Goal: Transaction & Acquisition: Purchase product/service

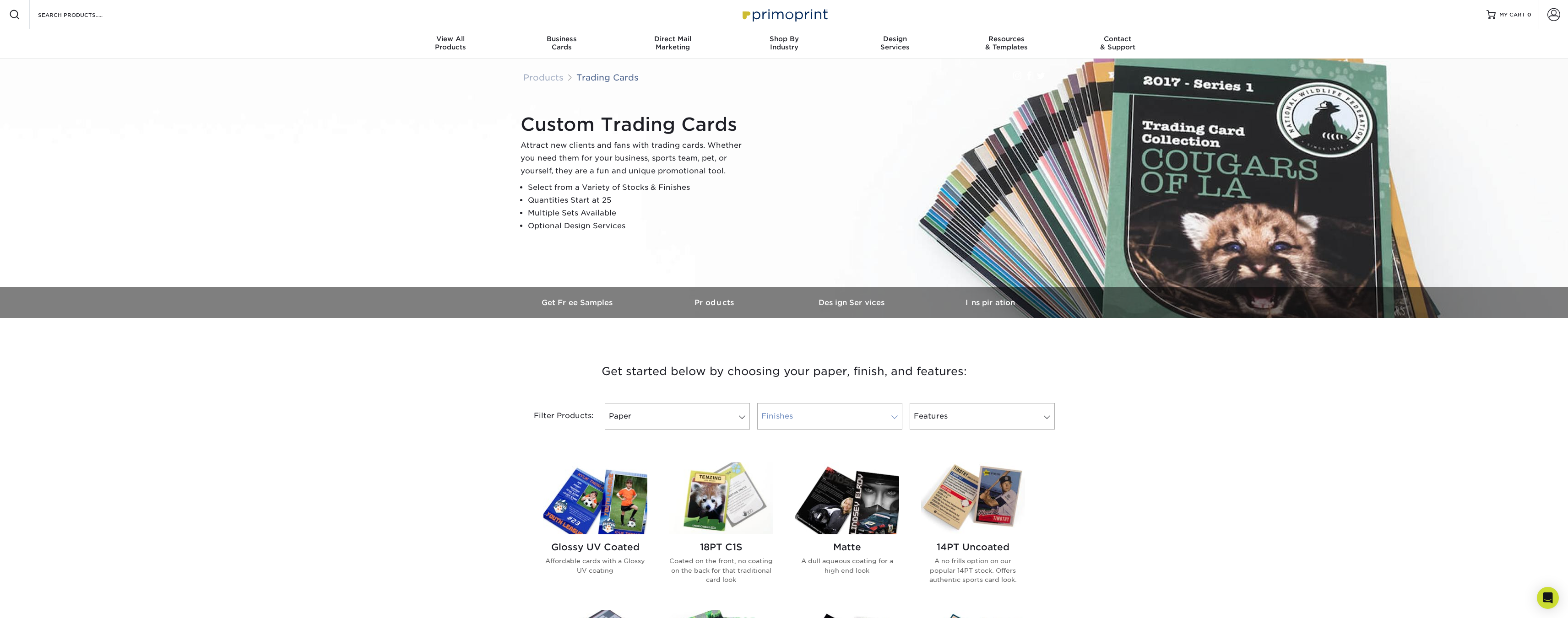
click at [847, 419] on link "Finishes" at bounding box center [829, 416] width 145 height 27
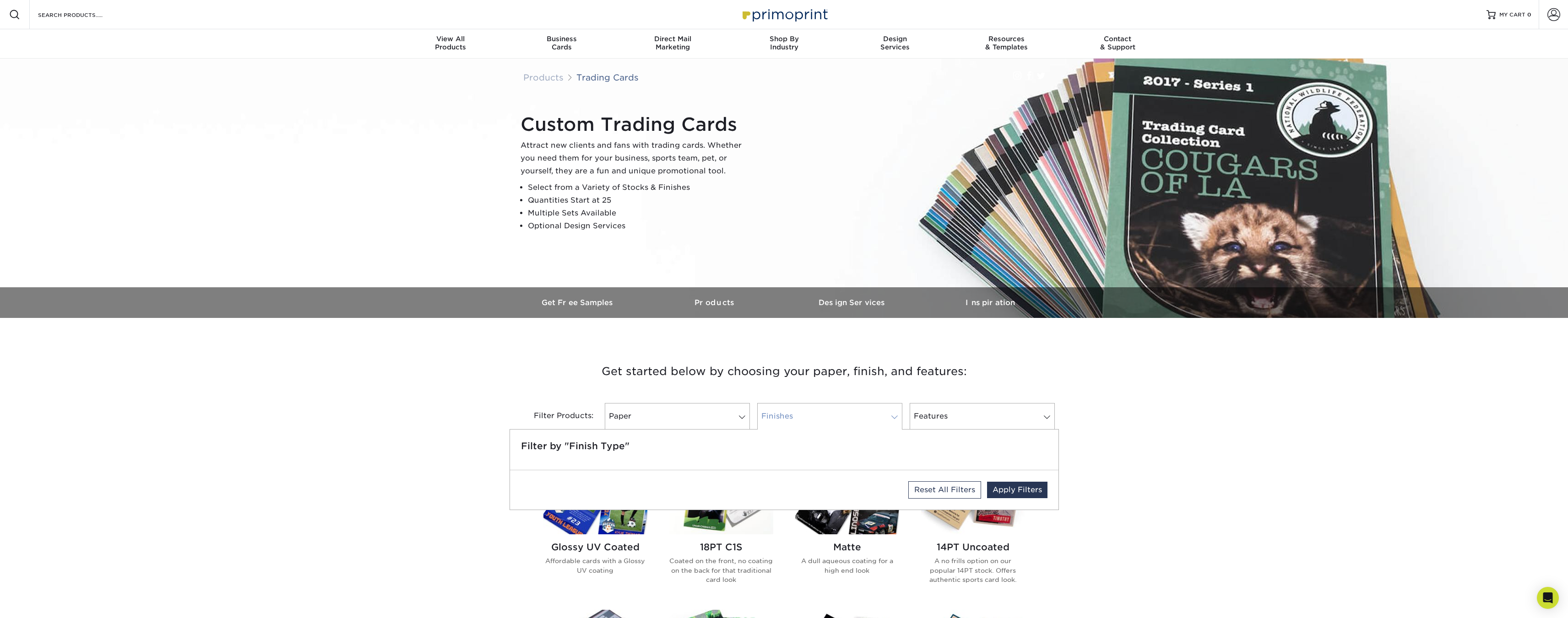
click at [847, 419] on link "Finishes" at bounding box center [829, 416] width 145 height 27
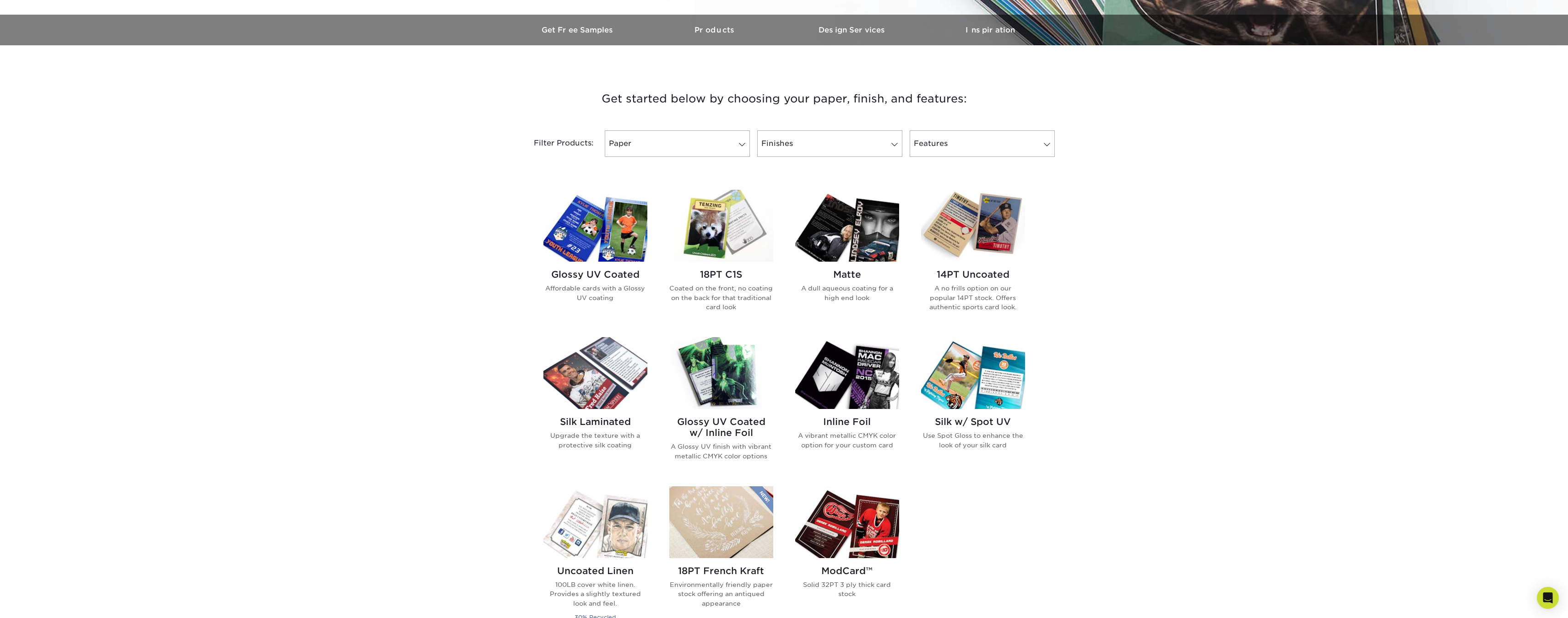
scroll to position [229, 0]
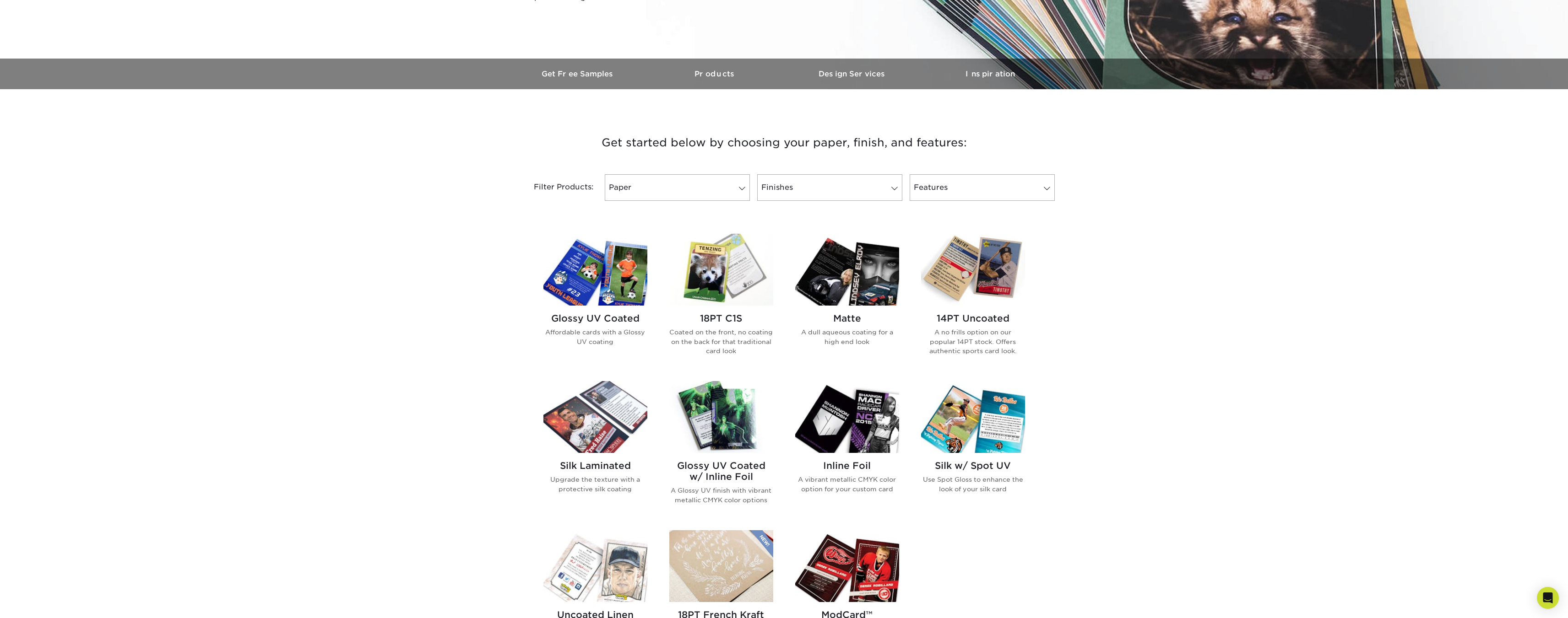
click at [842, 289] on img at bounding box center [847, 269] width 104 height 72
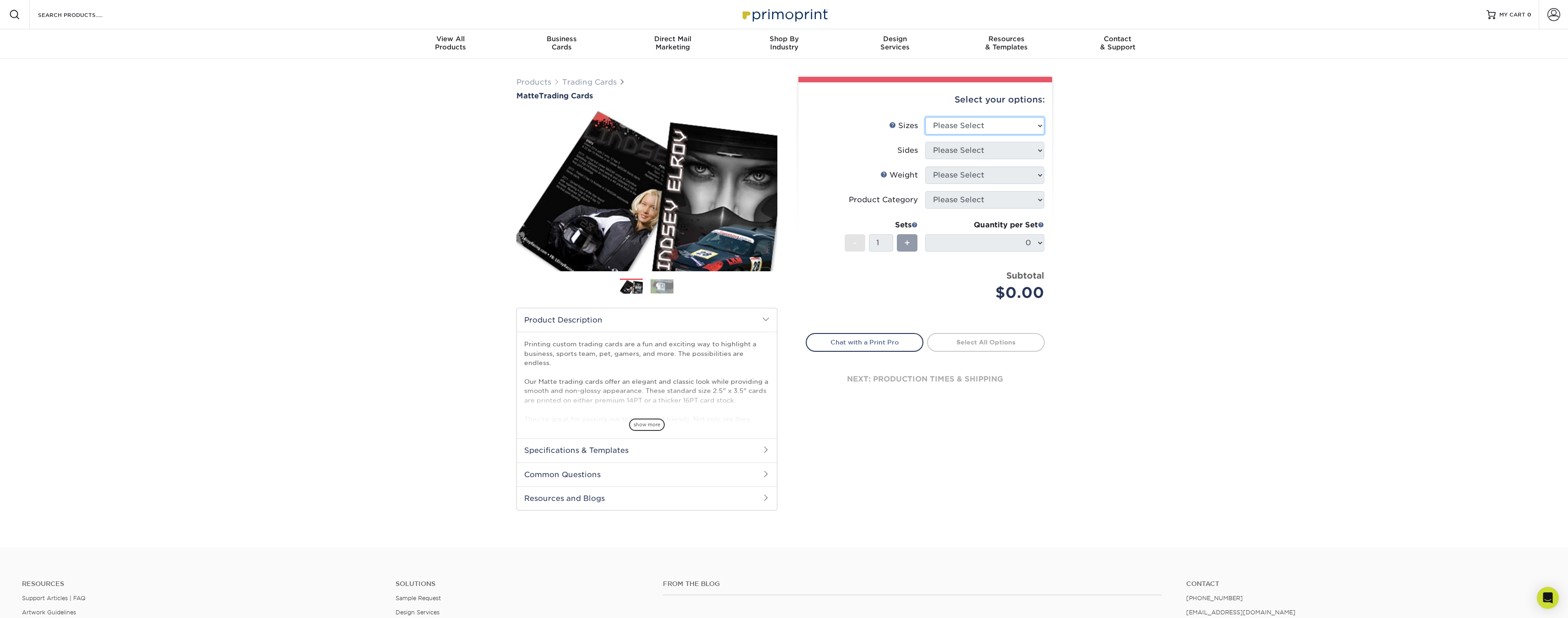
click at [982, 119] on select "Please Select 2.5" x 3.5"" at bounding box center [984, 125] width 119 height 17
select select "2.50x3.50"
click at [925, 117] on select "Please Select 2.5" x 3.5"" at bounding box center [984, 125] width 119 height 17
click at [980, 154] on select "Please Select Print Both Sides Print Front Only" at bounding box center [984, 150] width 119 height 17
select select "32d3c223-f82c-492b-b915-ba065a00862f"
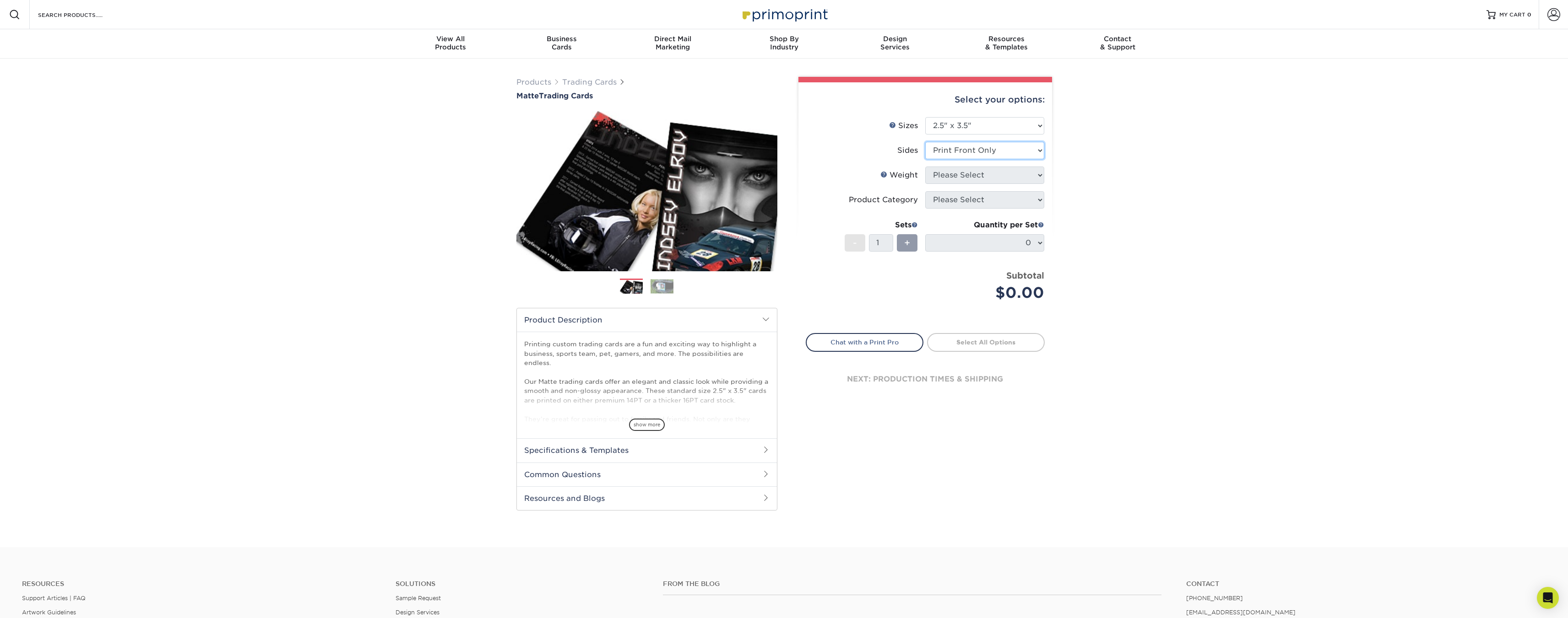
click at [925, 142] on select "Please Select Print Both Sides Print Front Only" at bounding box center [984, 150] width 119 height 17
click at [982, 174] on select "Please Select 16PT 14PT" at bounding box center [984, 175] width 119 height 17
select select "14PT"
click at [925, 167] on select "Please Select 16PT 14PT" at bounding box center [984, 175] width 119 height 17
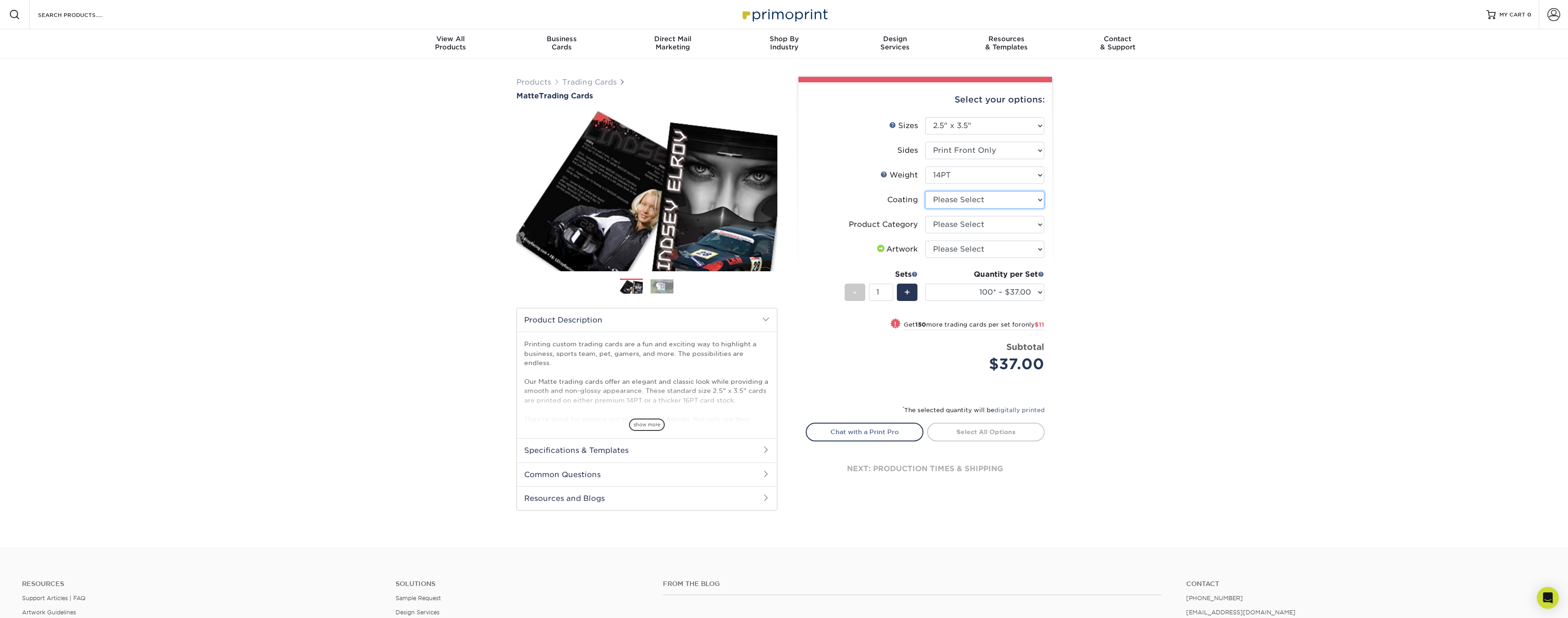
click at [990, 198] on select at bounding box center [984, 200] width 119 height 17
select select "121bb7b5-3b4d-429f-bd8d-bbf80e953313"
click at [925, 192] on select at bounding box center [984, 200] width 119 height 17
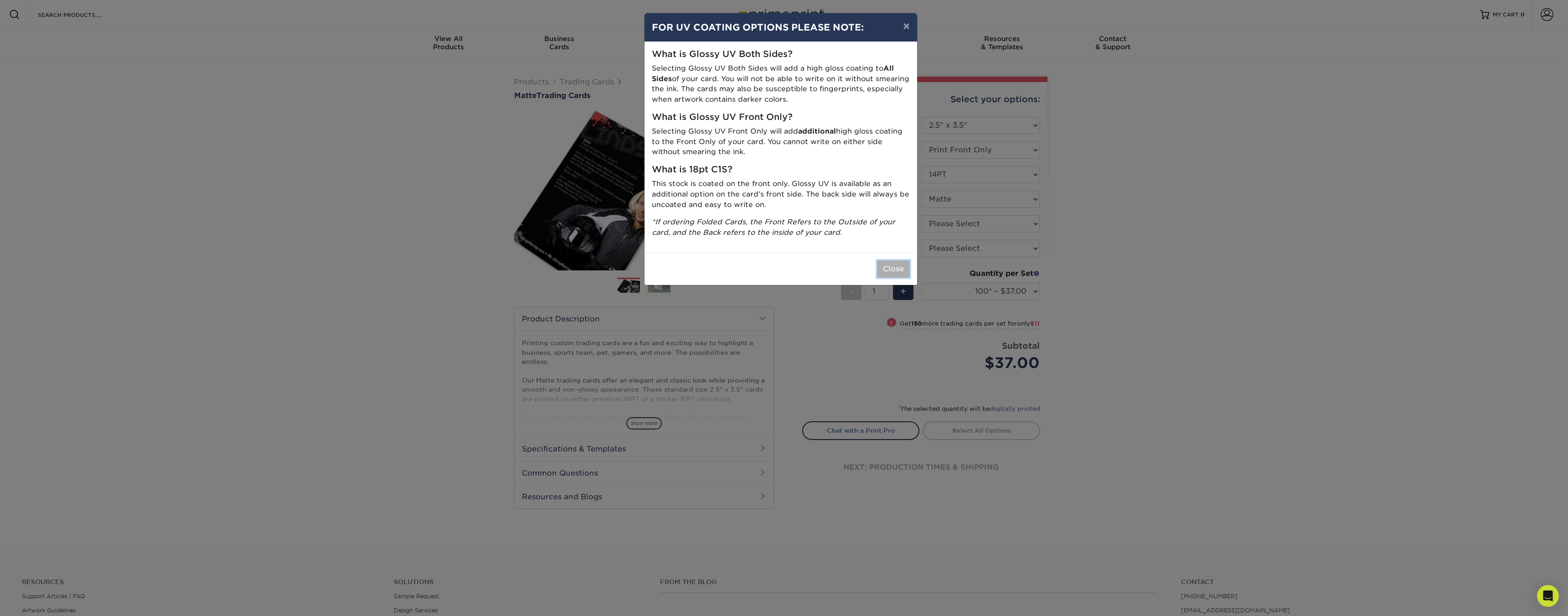
click at [892, 266] on button "Close" at bounding box center [893, 269] width 33 height 17
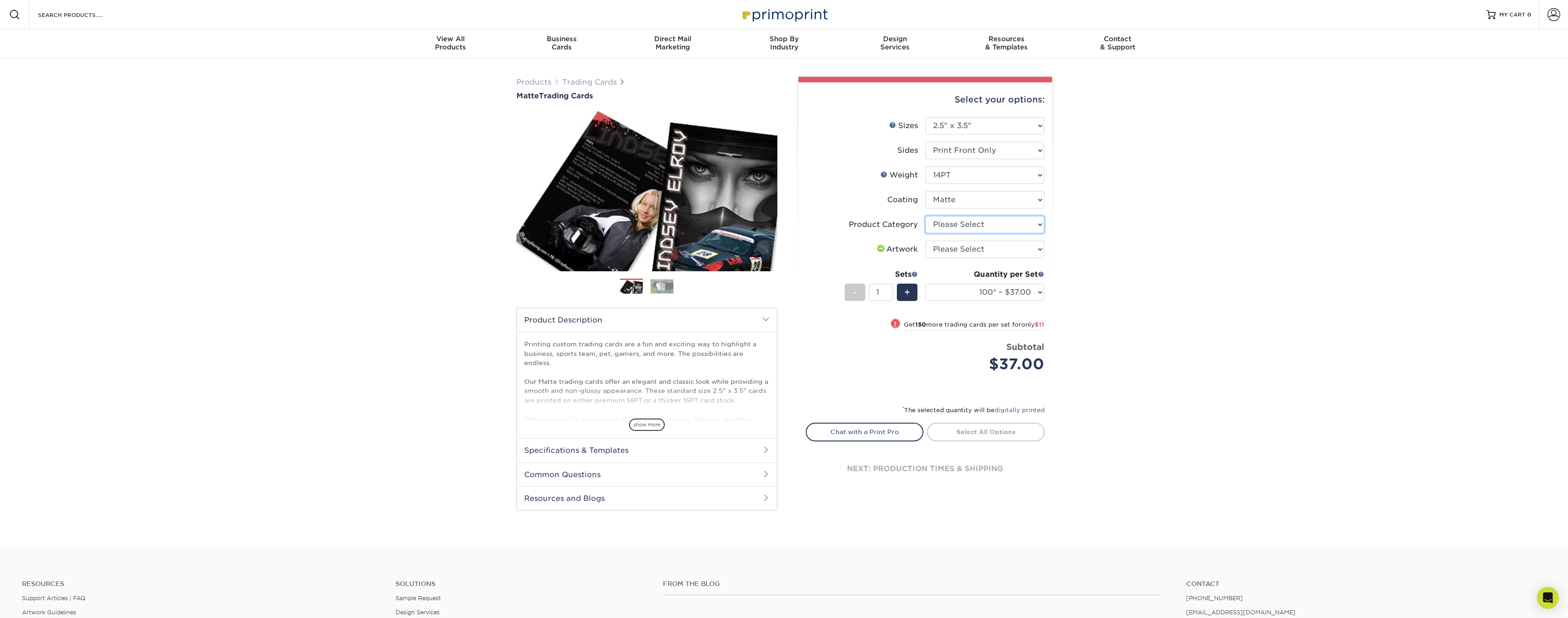
click at [979, 227] on select "Please Select Trading Cards" at bounding box center [984, 224] width 119 height 17
select select "c2f9bce9-36c2-409d-b101-c29d9d031e18"
click at [925, 216] on select "Please Select Trading Cards" at bounding box center [984, 224] width 119 height 17
click at [975, 250] on select "Please Select I will upload files I need a design - $100" at bounding box center [984, 249] width 119 height 17
select select "upload"
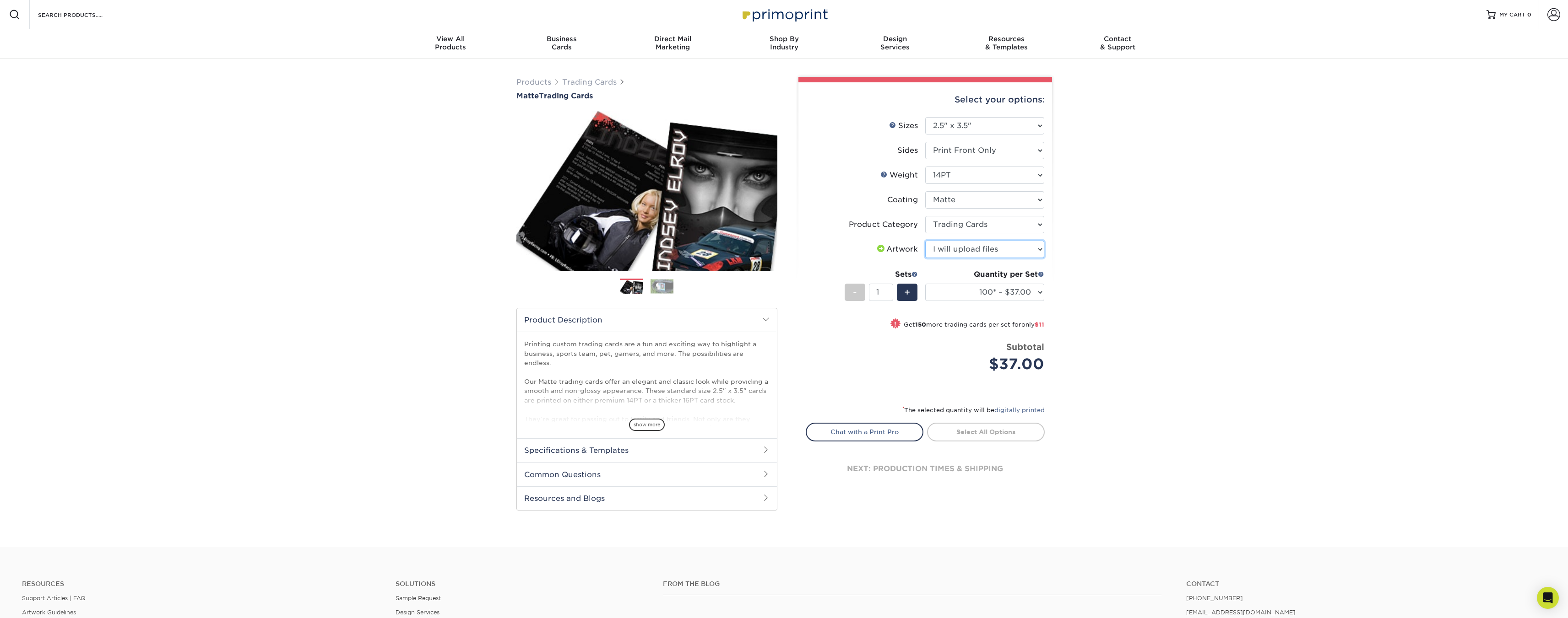
click at [925, 240] on select "Please Select I will upload files I need a design - $100" at bounding box center [984, 249] width 119 height 17
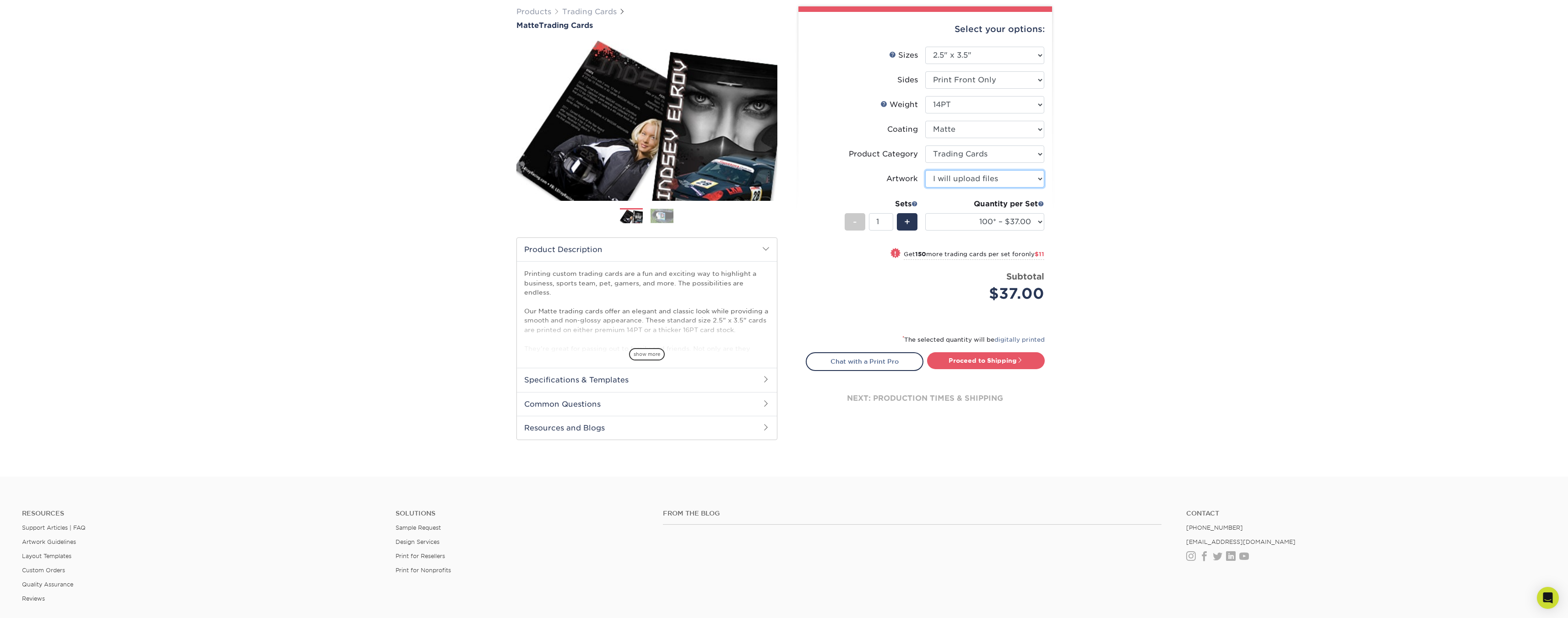
scroll to position [92, 0]
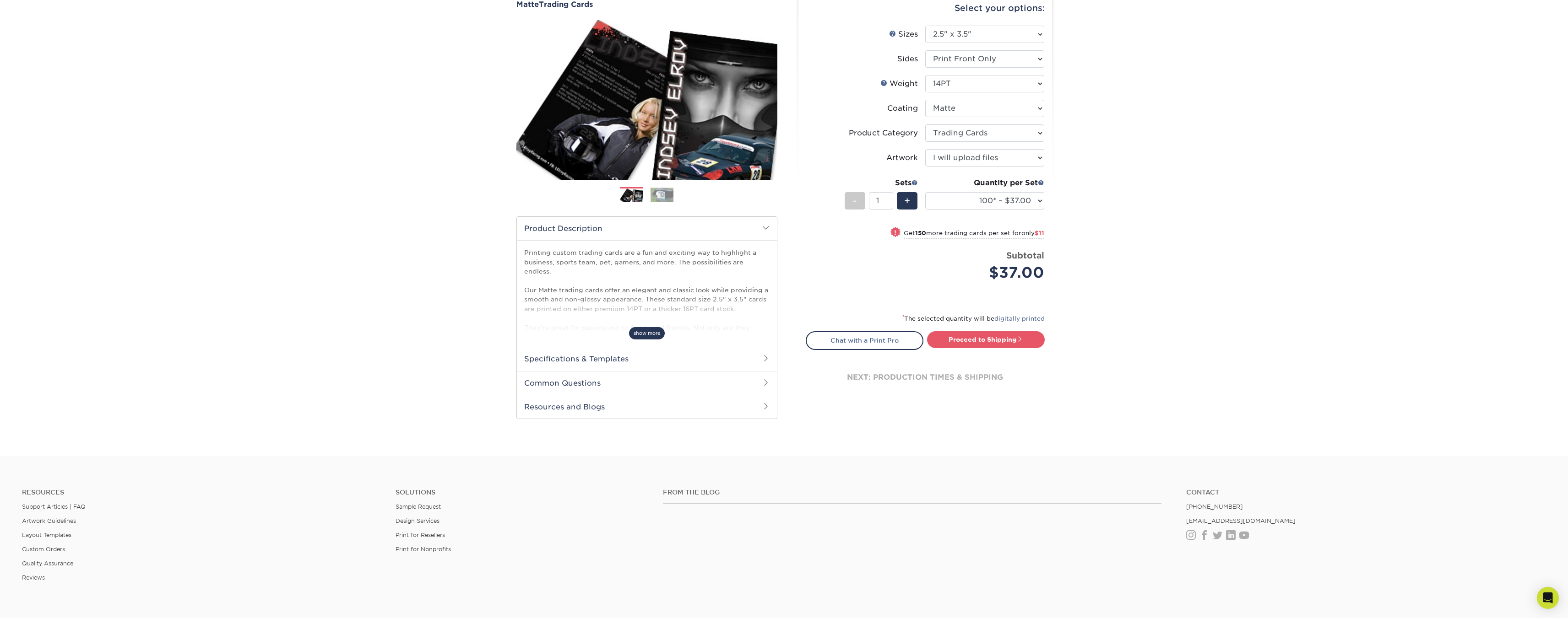
click at [646, 334] on span "show more" at bounding box center [647, 333] width 36 height 12
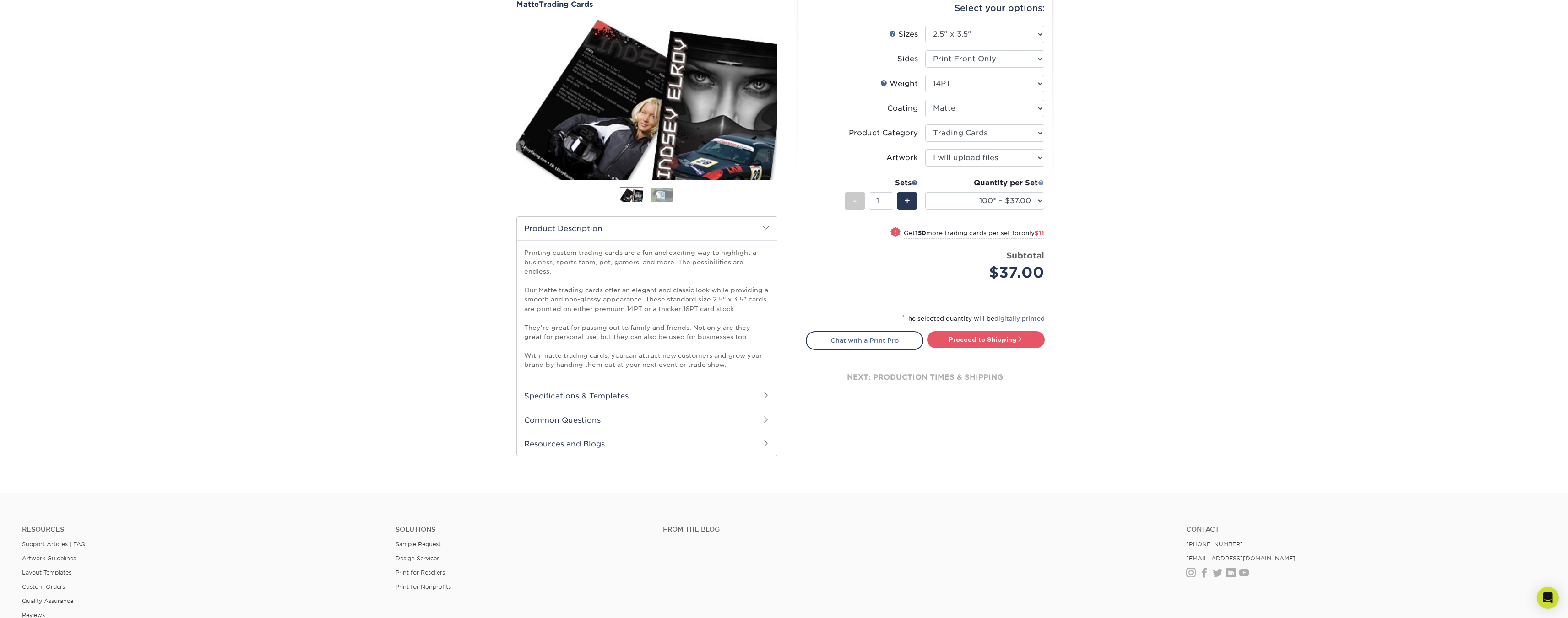
click at [1040, 184] on span at bounding box center [1041, 182] width 6 height 6
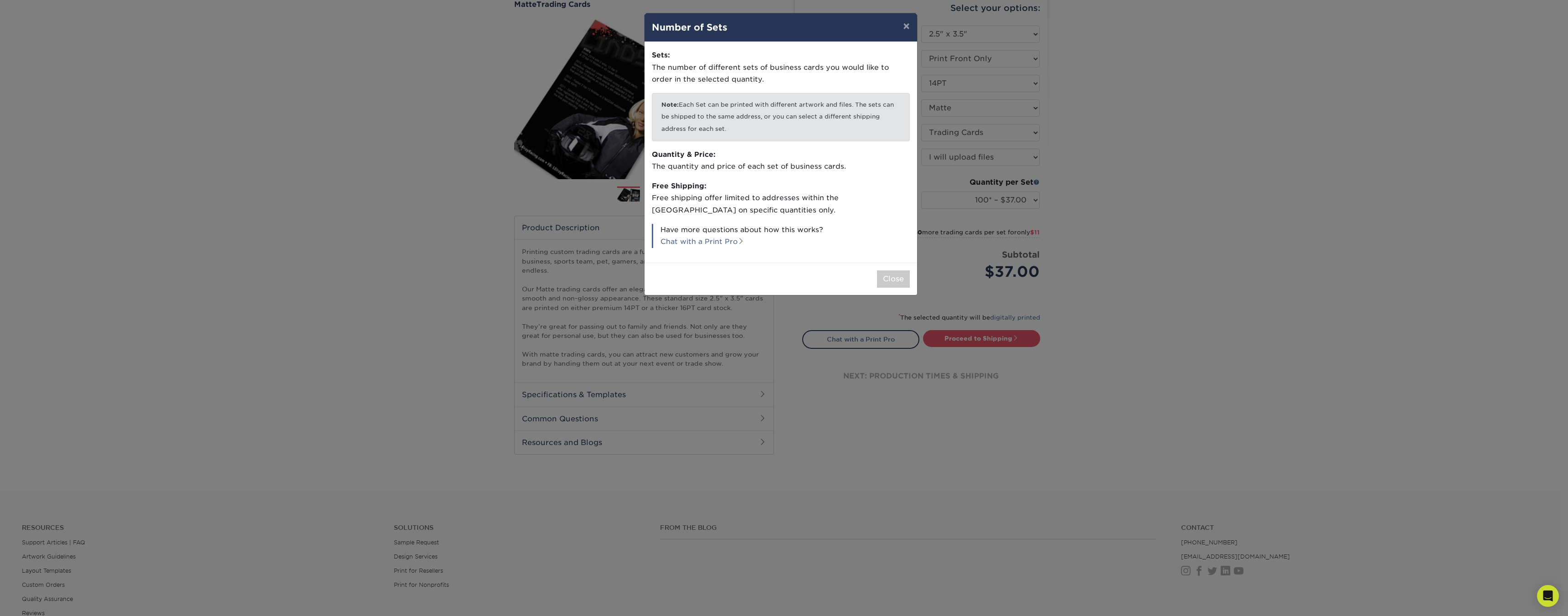
click at [478, 297] on div "× Number of Sets Sets: The number of different sets of business cards you would…" at bounding box center [784, 308] width 1568 height 616
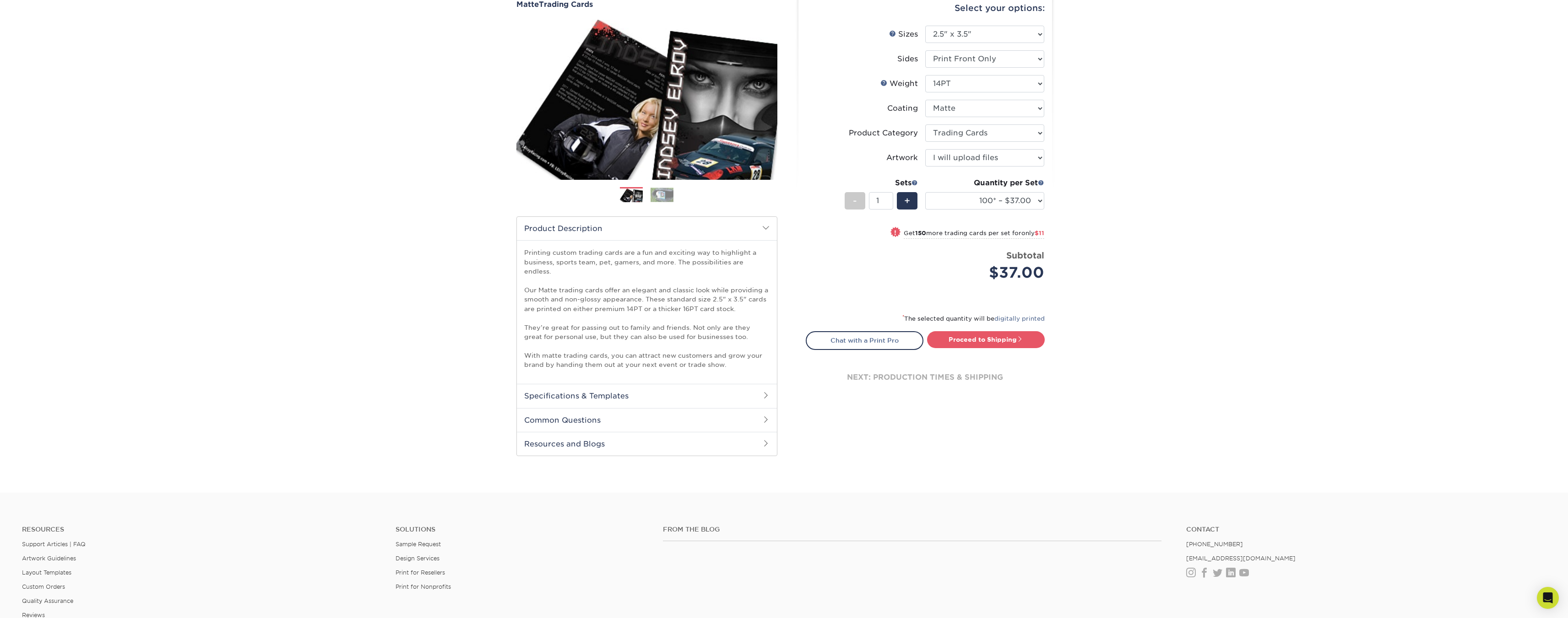
click at [606, 384] on h2 "Specifications & Templates" at bounding box center [646, 395] width 260 height 24
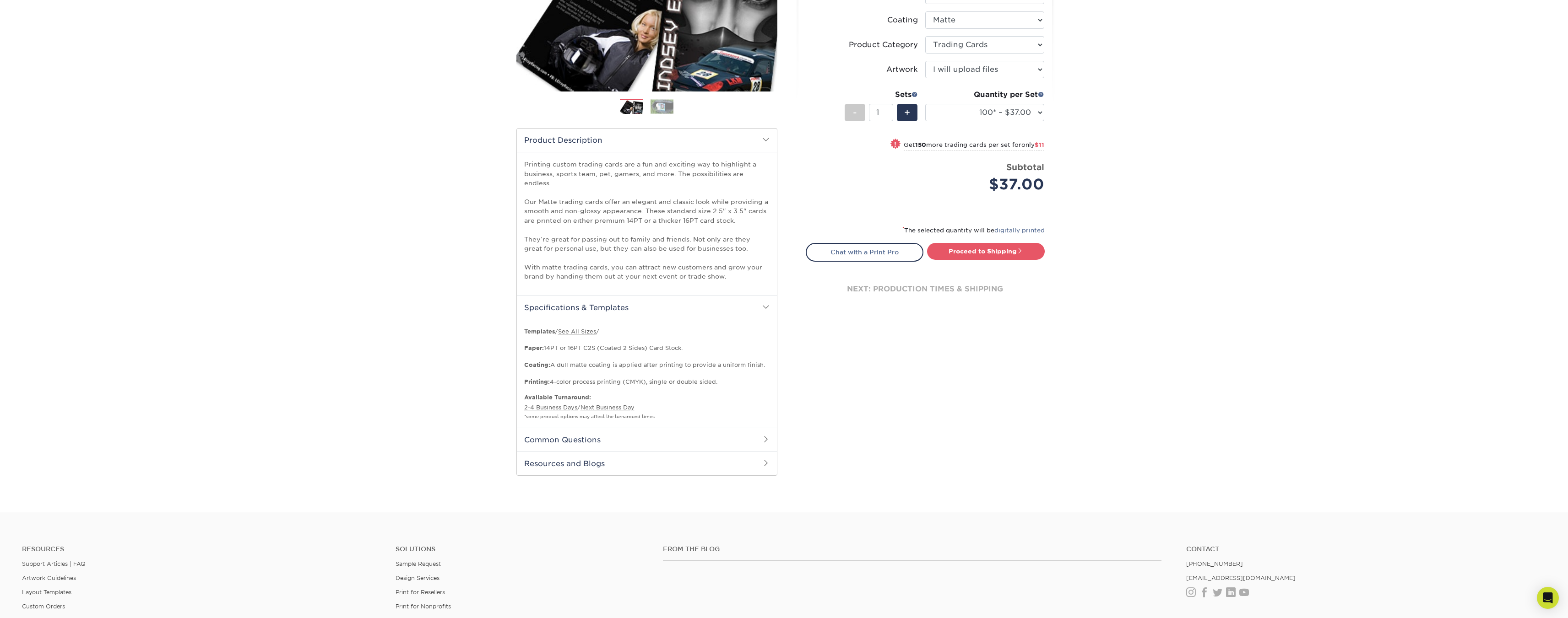
scroll to position [229, 0]
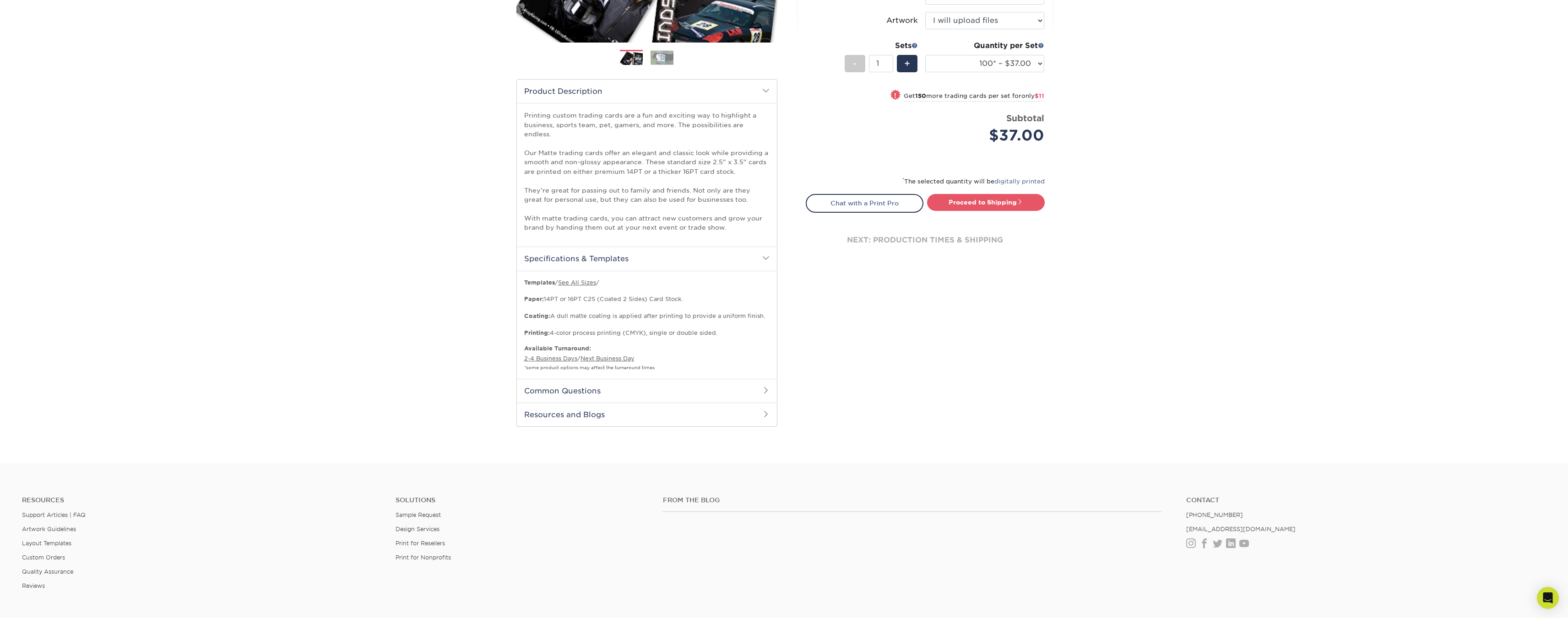
click at [628, 384] on h2 "Common Questions" at bounding box center [646, 391] width 260 height 24
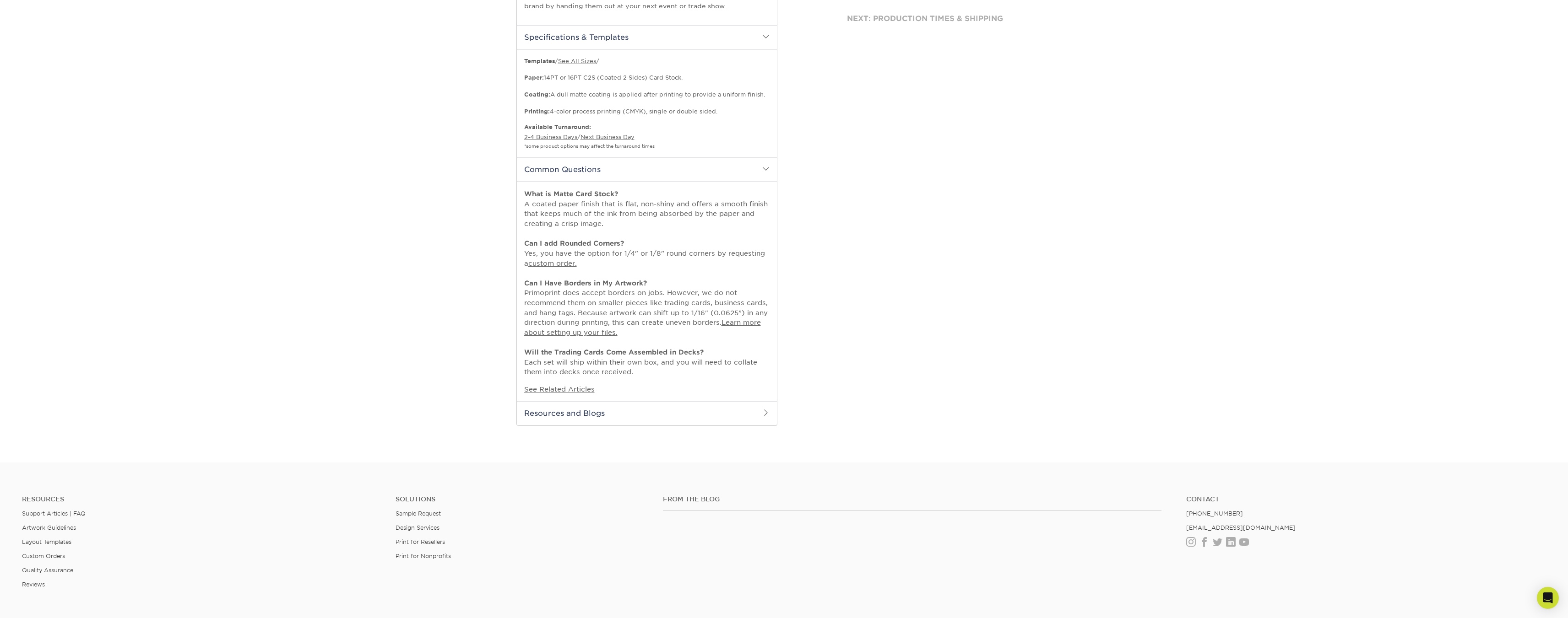
scroll to position [457, 0]
click at [628, 398] on h2 "Resources and Blogs" at bounding box center [646, 406] width 260 height 24
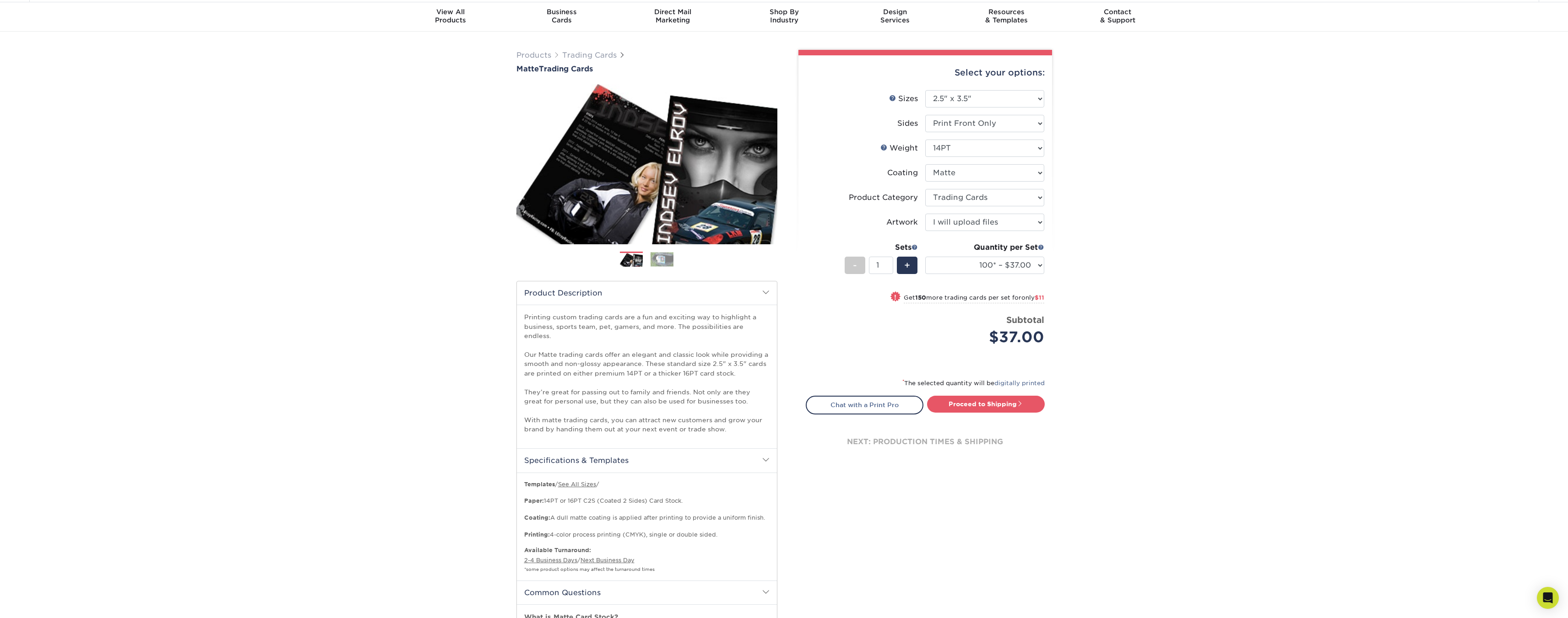
scroll to position [0, 0]
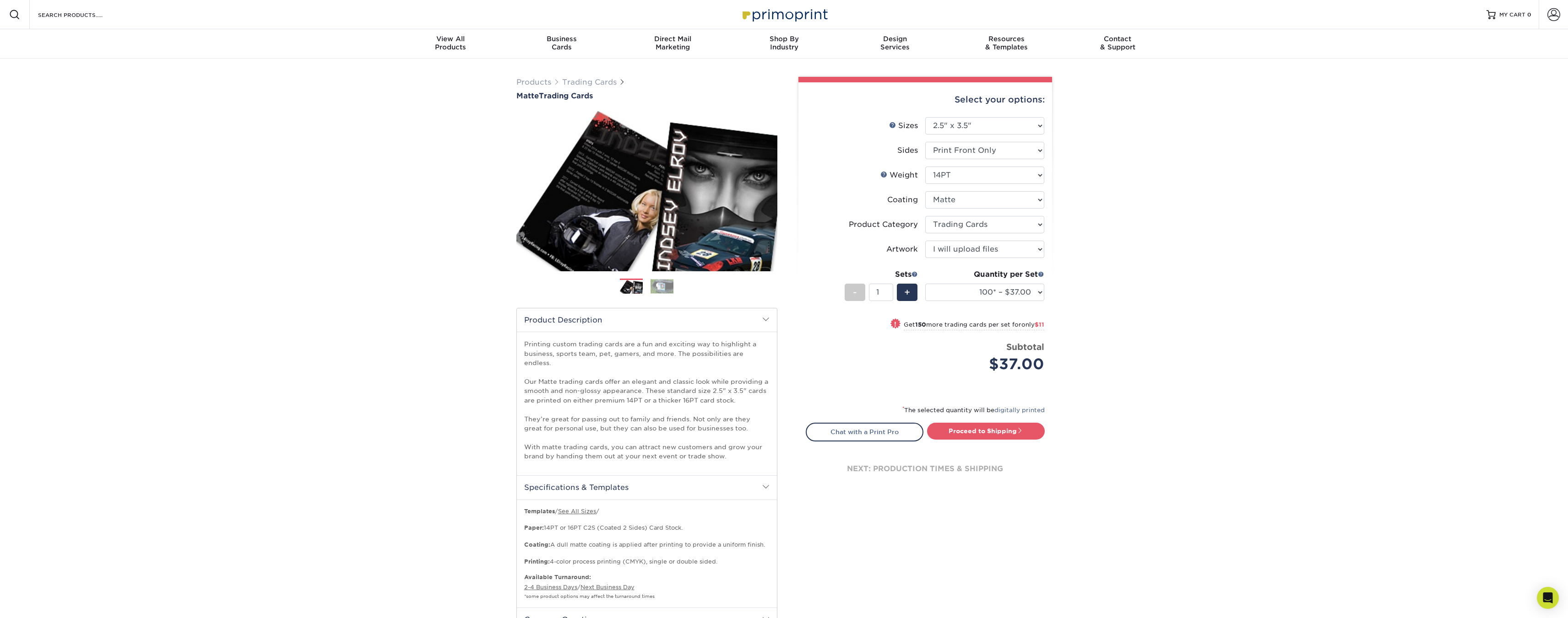
click at [667, 284] on img at bounding box center [662, 286] width 23 height 14
